Goal: Obtain resource: Download file/media

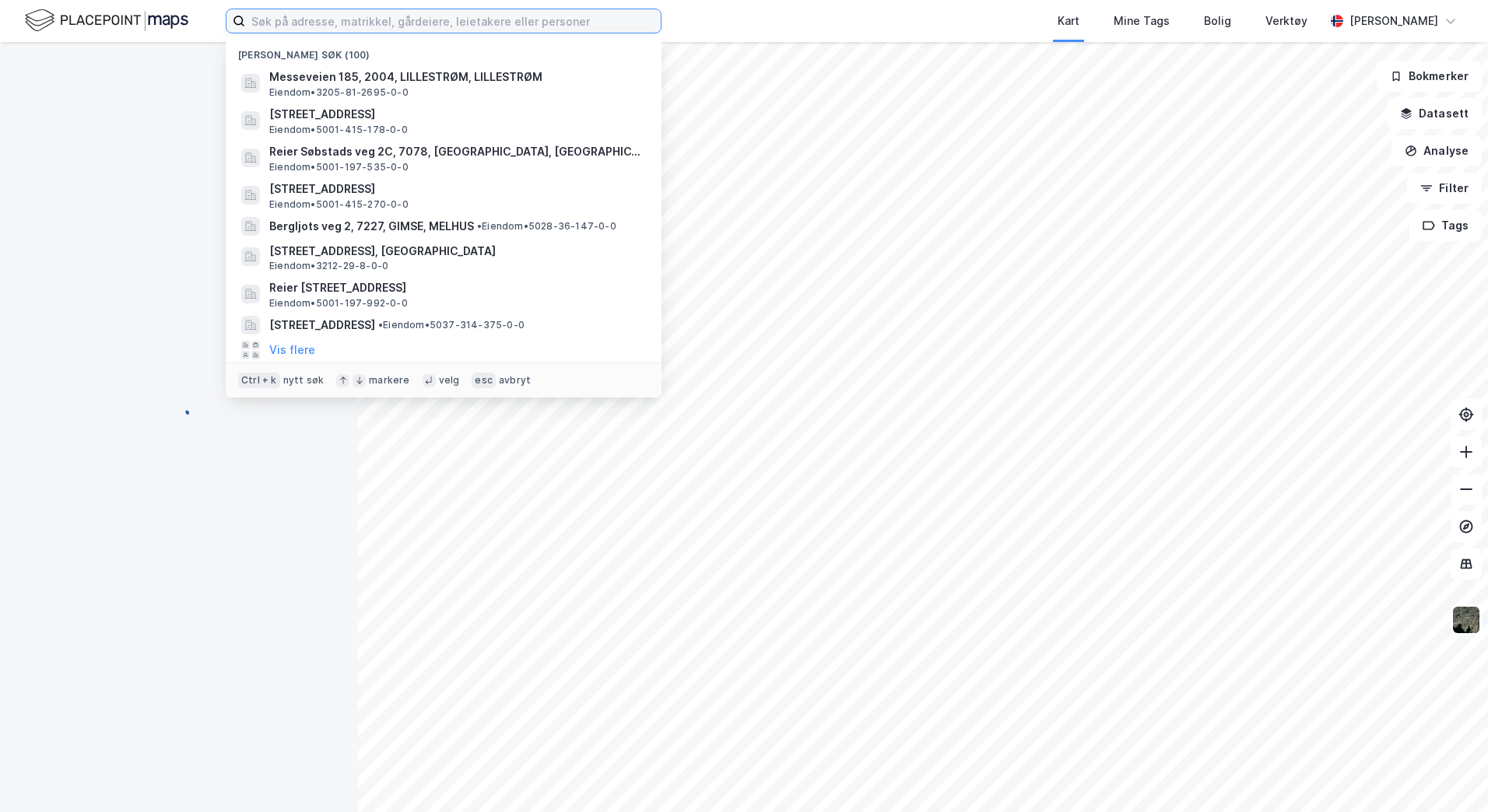
click at [295, 26] on input at bounding box center [453, 21] width 416 height 23
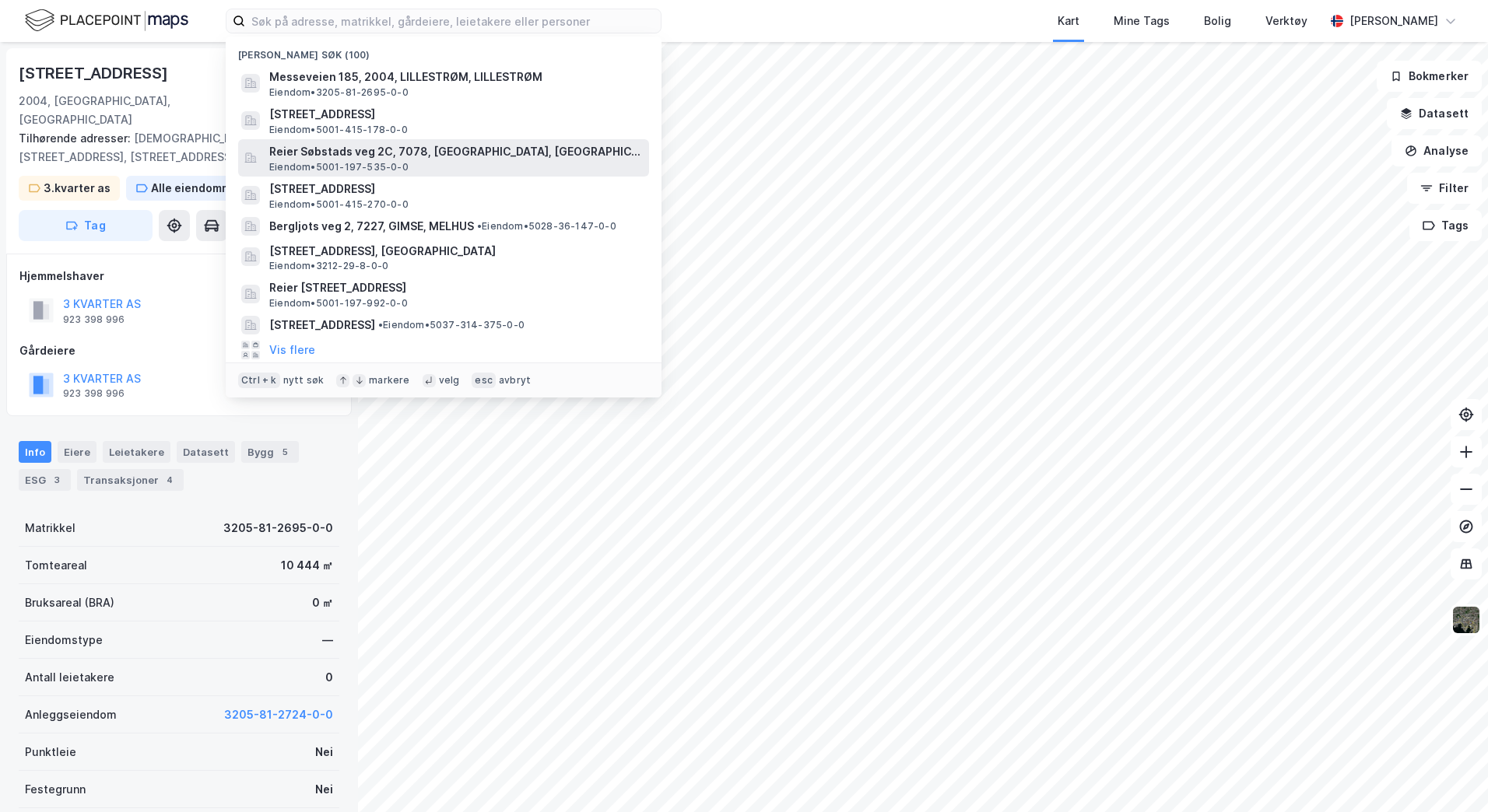
click at [314, 158] on span "Reier Søbstads veg 2C, 7078, [GEOGRAPHIC_DATA], [GEOGRAPHIC_DATA]" at bounding box center [456, 151] width 374 height 18
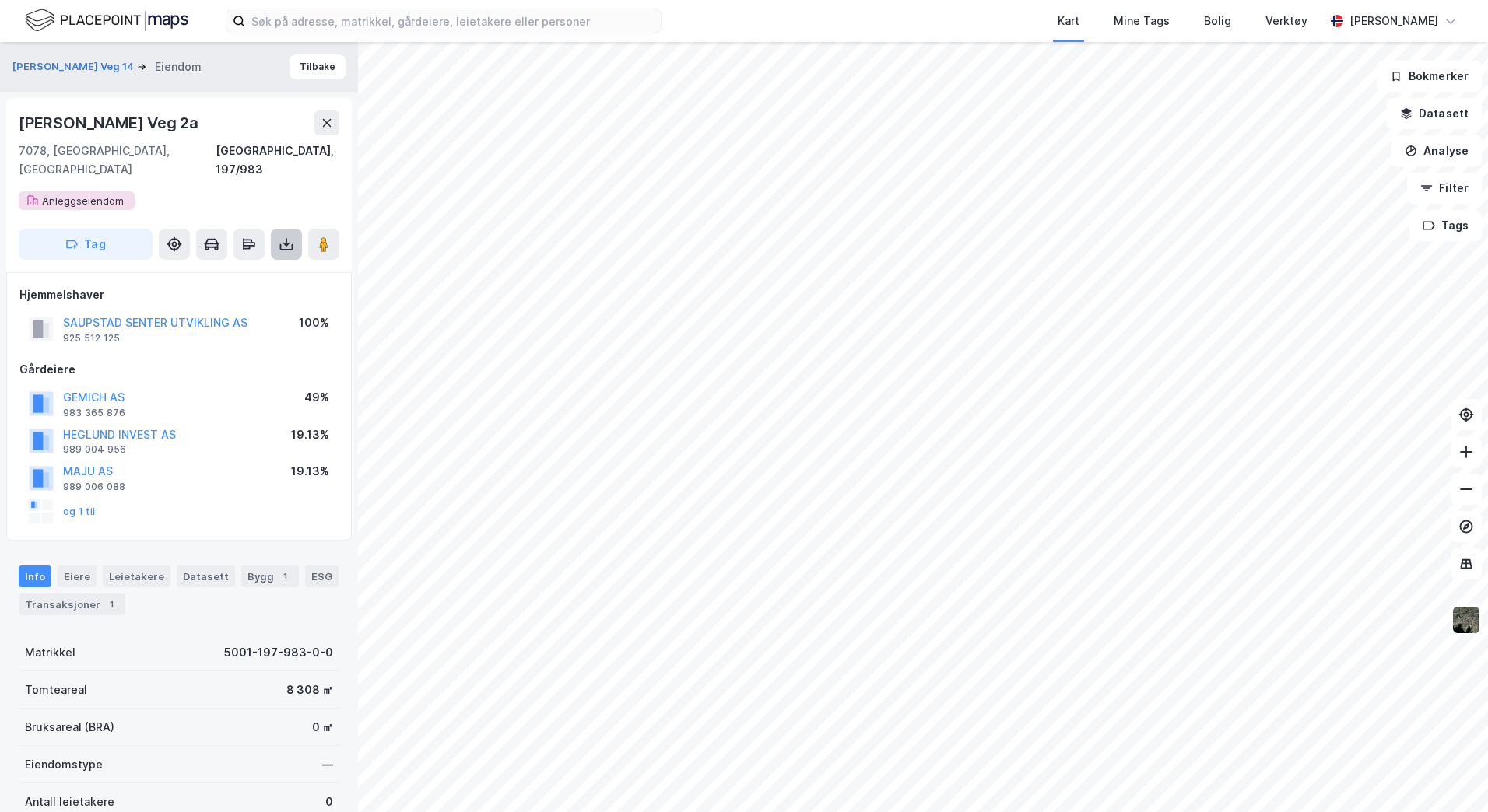
click at [286, 243] on icon at bounding box center [286, 244] width 6 height 4
click at [251, 263] on div "Last ned grunnbok" at bounding box center [219, 275] width 166 height 25
